Goal: Task Accomplishment & Management: Manage account settings

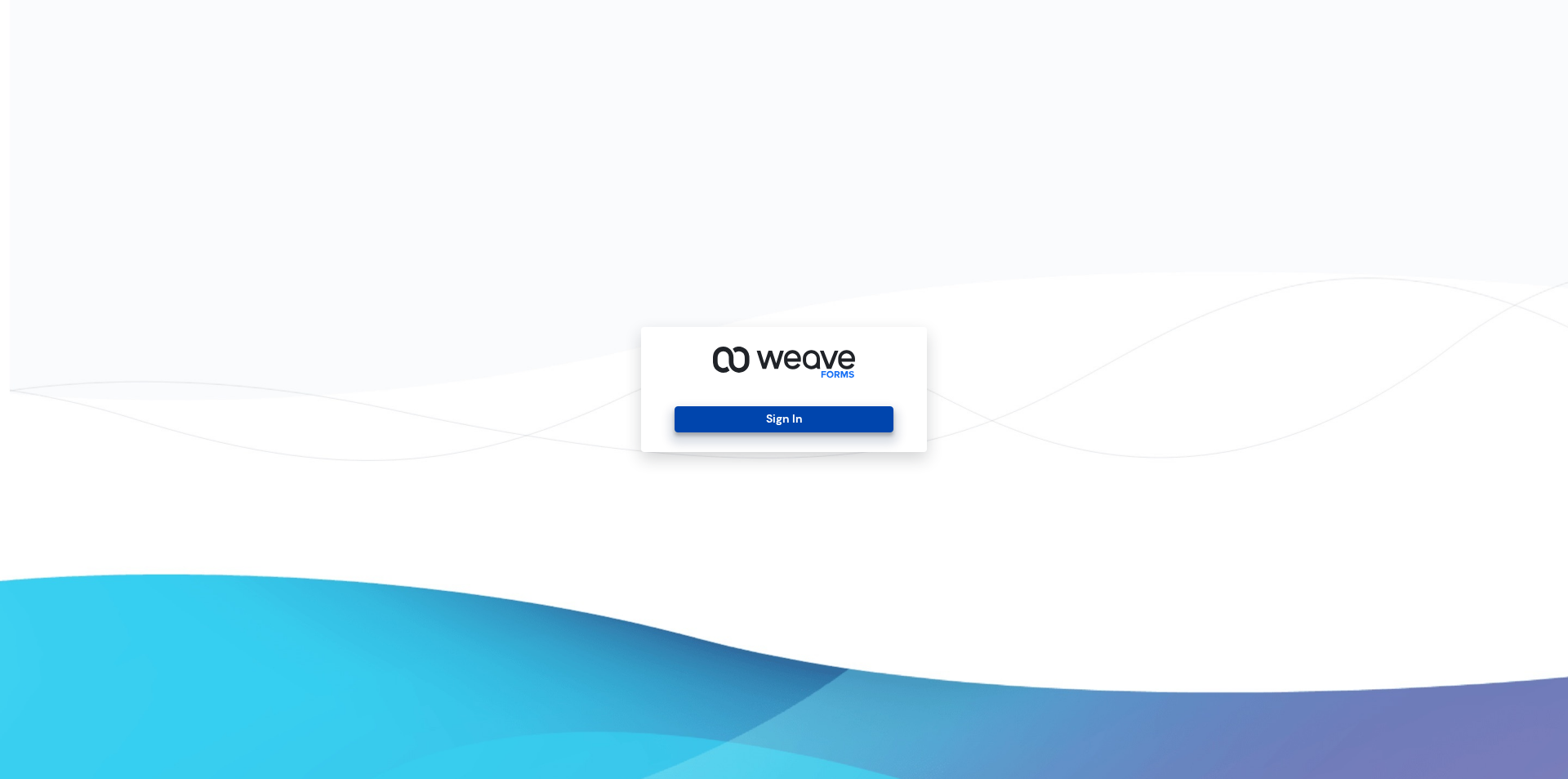
click at [794, 416] on button "Sign In" at bounding box center [784, 418] width 218 height 26
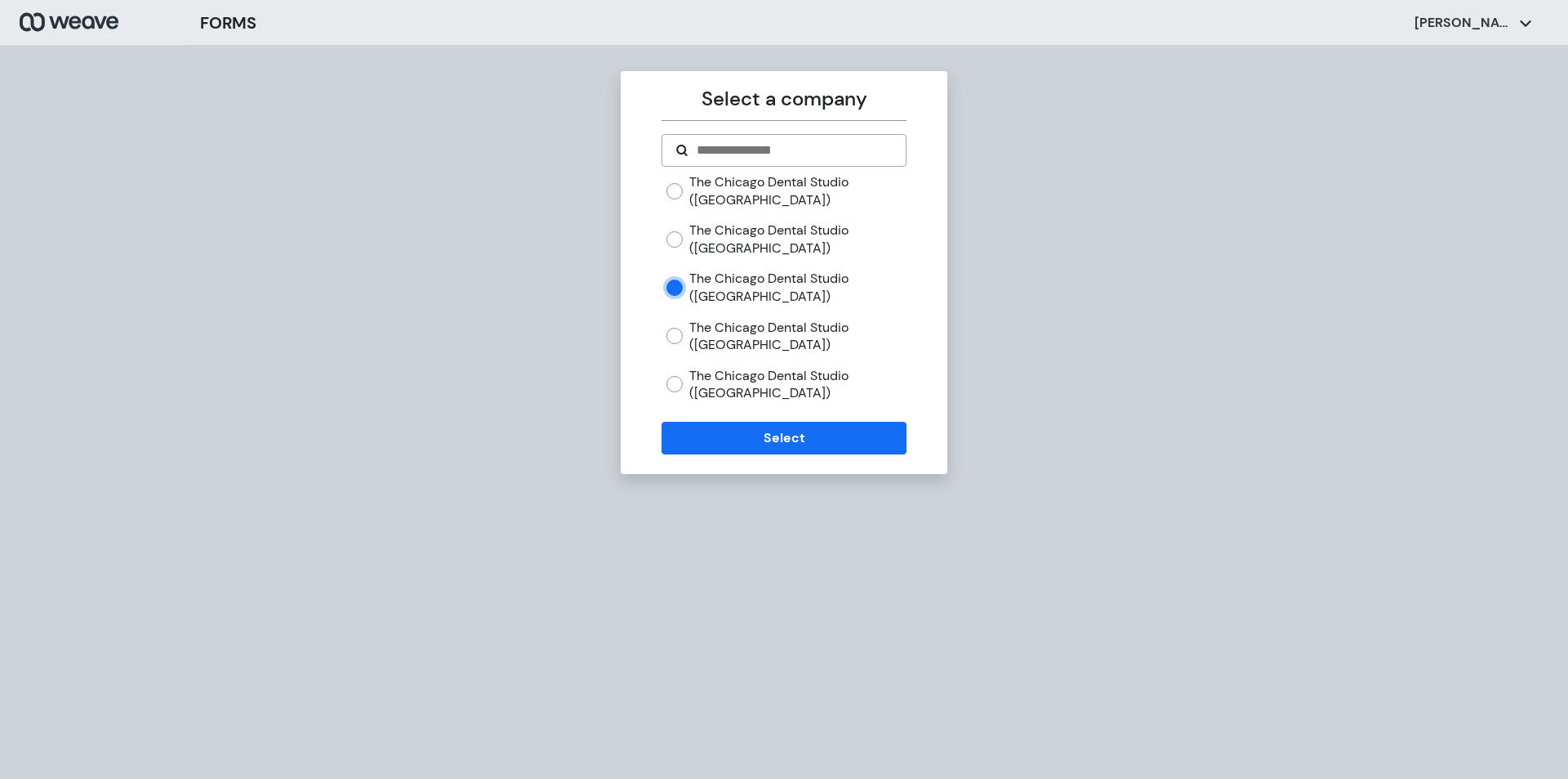
click at [703, 455] on div "Select a company The Chicago Dental Studio (Mayfair) The Chicago Dental Studio …" at bounding box center [784, 272] width 327 height 403
click at [704, 447] on button "Select" at bounding box center [784, 438] width 244 height 33
